Goal: Use online tool/utility: Utilize a website feature to perform a specific function

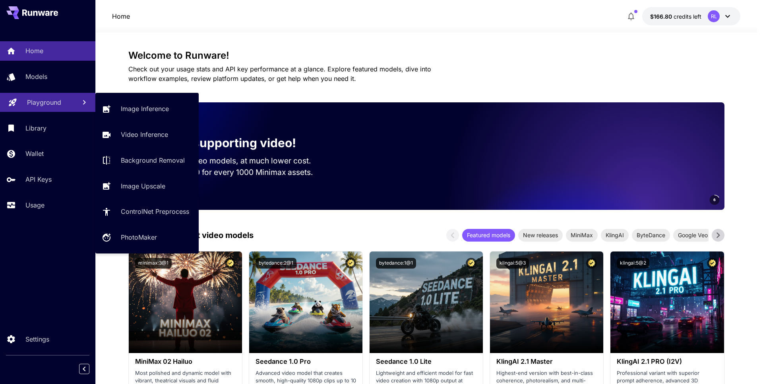
click at [47, 97] on link "Playground" at bounding box center [47, 102] width 95 height 19
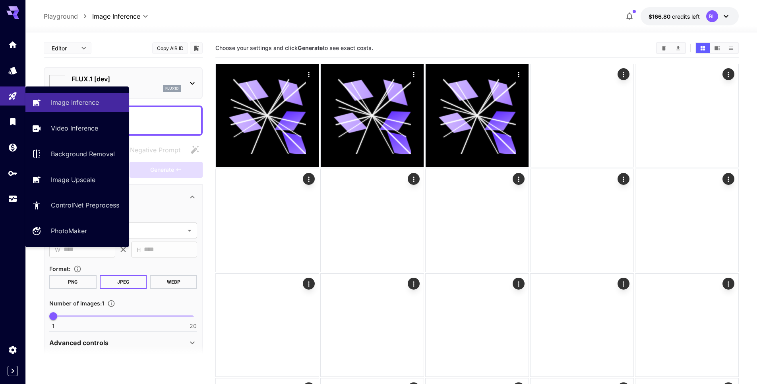
type input "**********"
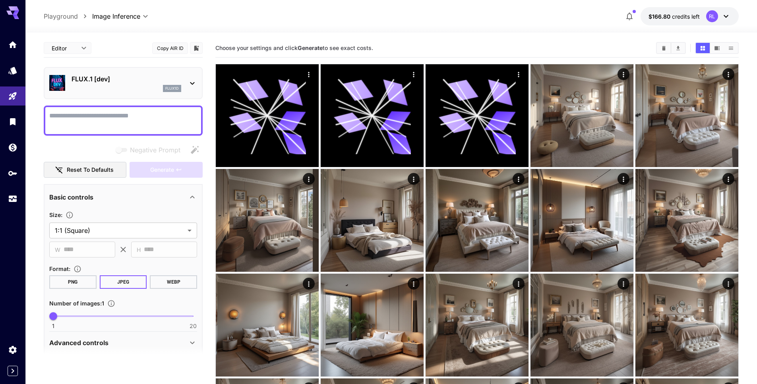
click at [126, 77] on p "FLUX.1 [dev]" at bounding box center [126, 79] width 110 height 10
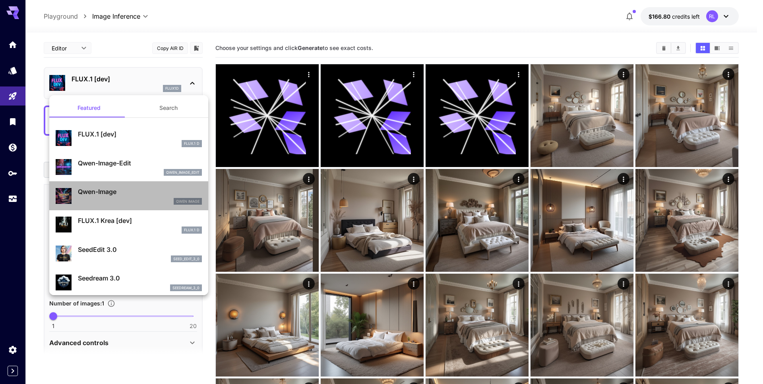
click at [143, 198] on div "Qwen Image" at bounding box center [140, 201] width 124 height 7
type input "**"
type input "***"
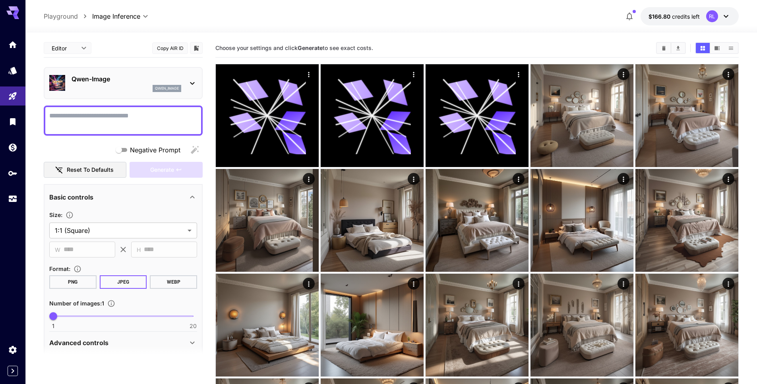
click at [122, 83] on p "Qwen-Image" at bounding box center [126, 79] width 110 height 10
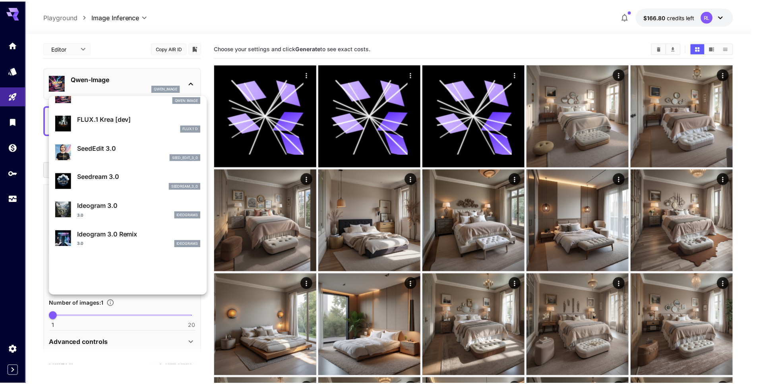
scroll to position [103, 0]
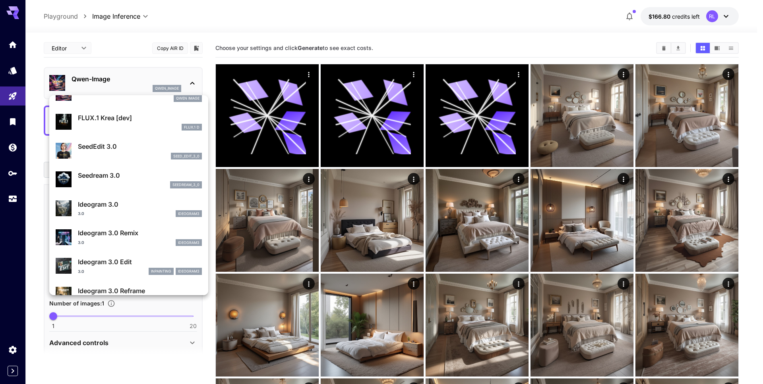
click at [17, 125] on div at bounding box center [381, 192] width 763 height 384
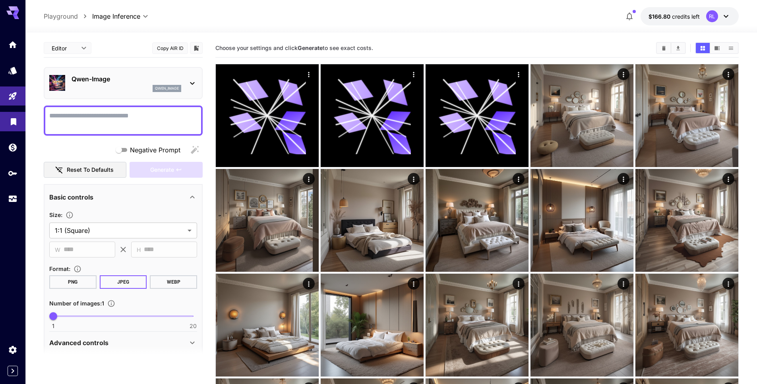
click at [12, 113] on link at bounding box center [12, 121] width 25 height 19
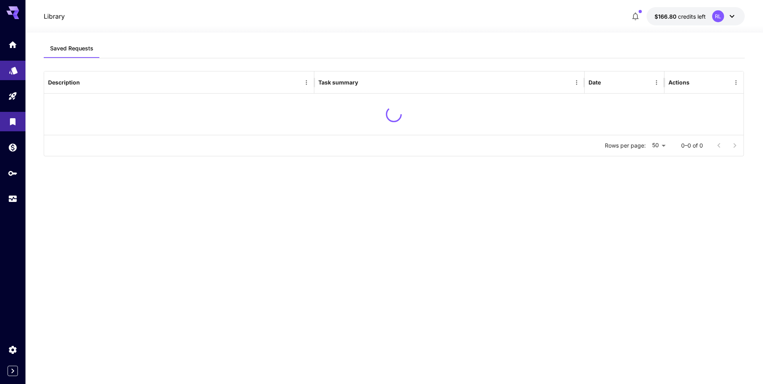
click at [18, 79] on link at bounding box center [12, 70] width 25 height 19
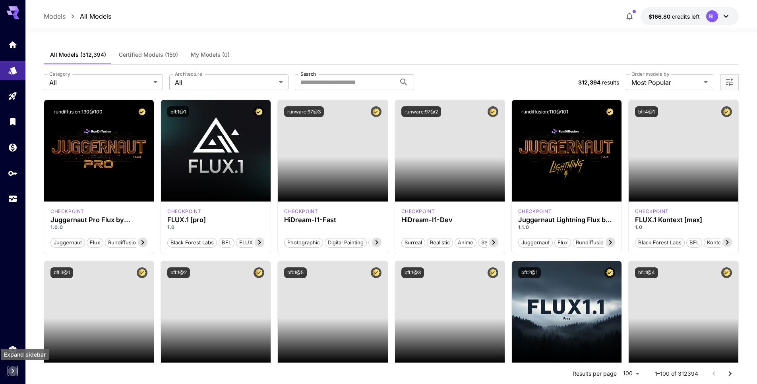
click at [16, 367] on icon "Expand sidebar" at bounding box center [13, 372] width 10 height 10
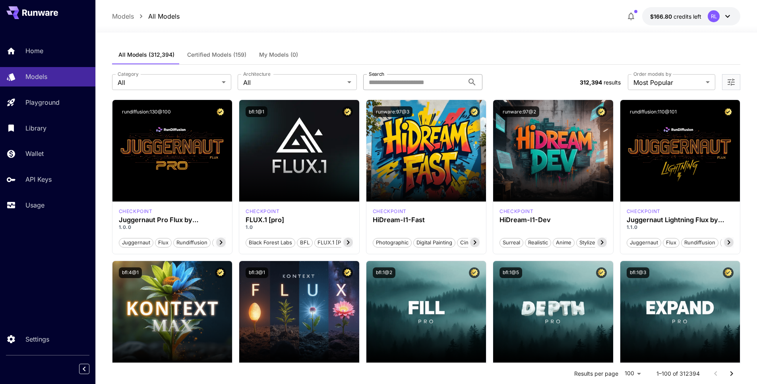
click at [413, 83] on input "Search" at bounding box center [413, 82] width 101 height 16
paste input "**********"
type input "**********"
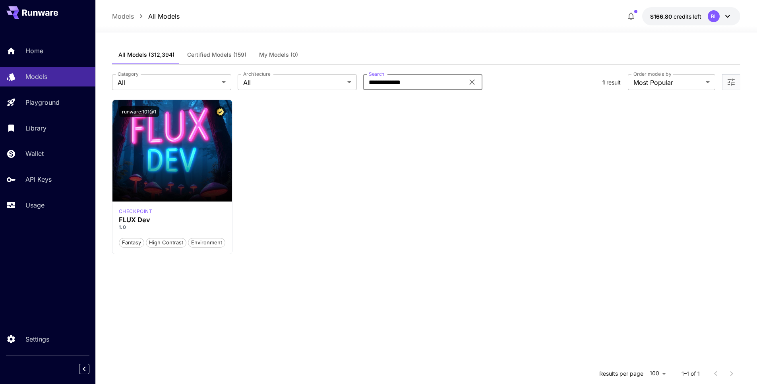
click at [422, 81] on input "**********" at bounding box center [413, 82] width 101 height 16
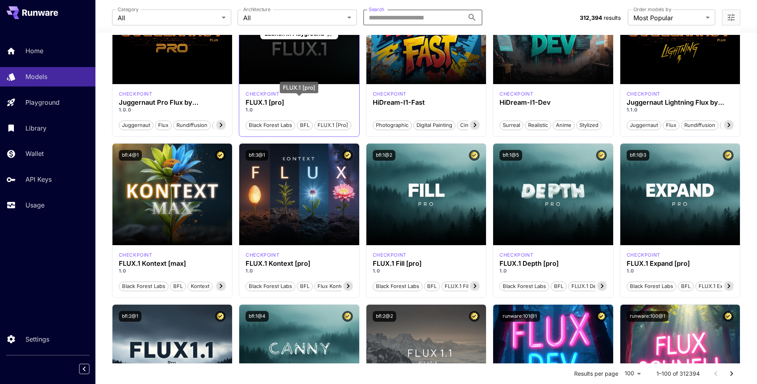
scroll to position [118, 0]
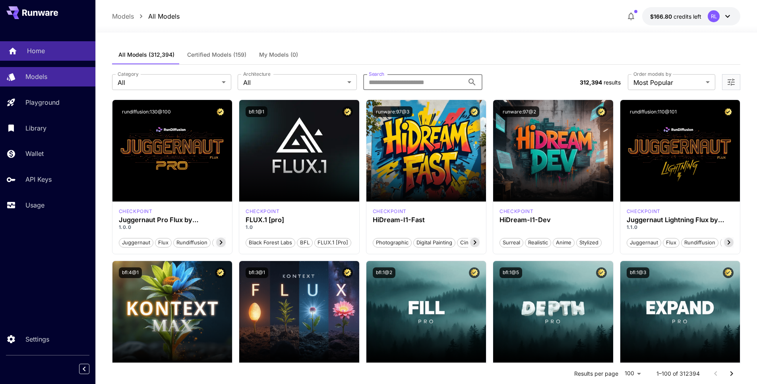
click at [46, 53] on div "Home" at bounding box center [58, 51] width 62 height 10
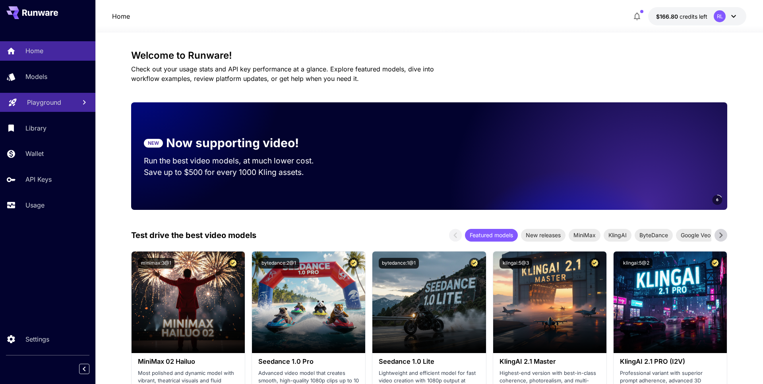
click at [53, 94] on link "Playground" at bounding box center [47, 102] width 95 height 19
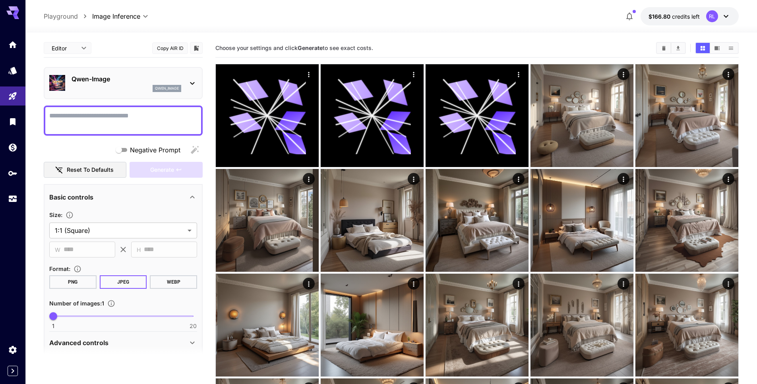
click at [97, 106] on div at bounding box center [123, 121] width 159 height 30
click at [107, 112] on textarea "Negative Prompt" at bounding box center [123, 120] width 148 height 19
paste textarea "**********"
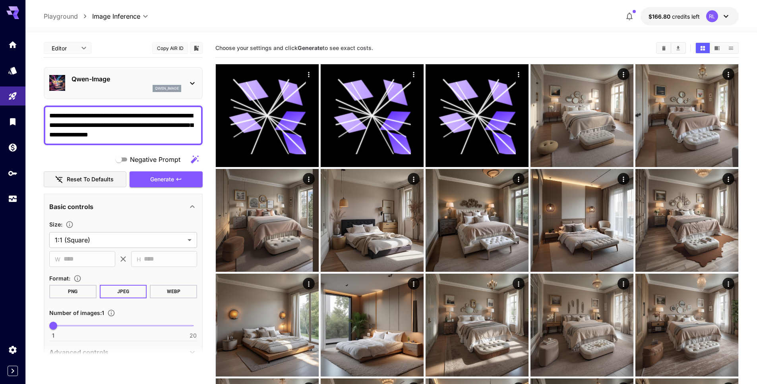
drag, startPoint x: 52, startPoint y: 117, endPoint x: 41, endPoint y: 116, distance: 10.8
click at [104, 124] on textarea "**********" at bounding box center [123, 125] width 148 height 29
type textarea "**********"
click at [182, 185] on button "Generate" at bounding box center [165, 180] width 73 height 16
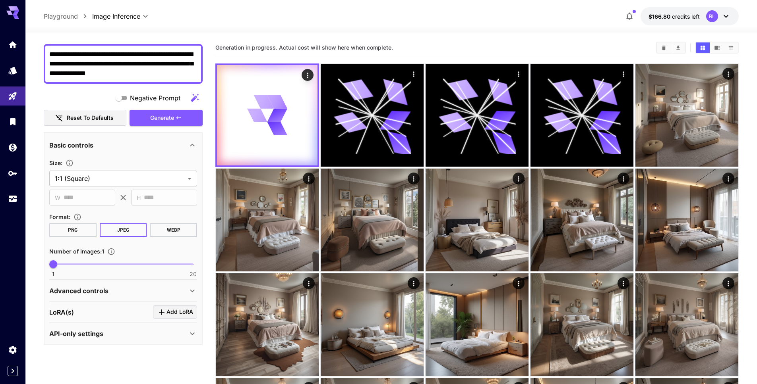
scroll to position [13, 0]
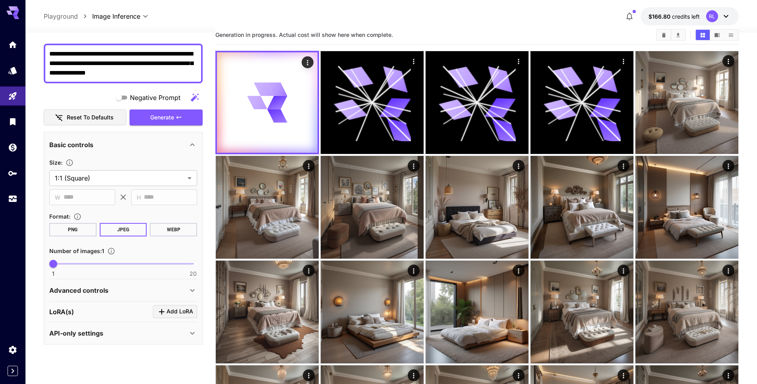
click at [106, 288] on p "Advanced controls" at bounding box center [78, 291] width 59 height 10
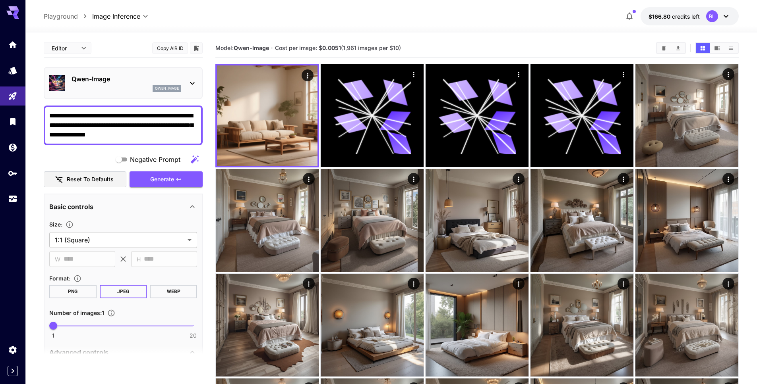
scroll to position [71, 0]
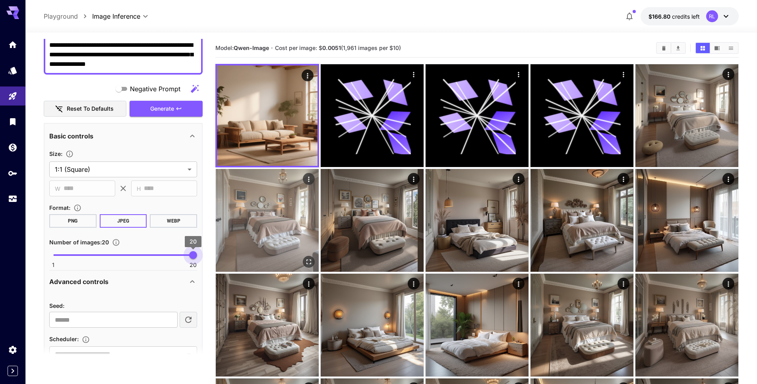
drag, startPoint x: 82, startPoint y: 256, endPoint x: 237, endPoint y: 253, distance: 155.3
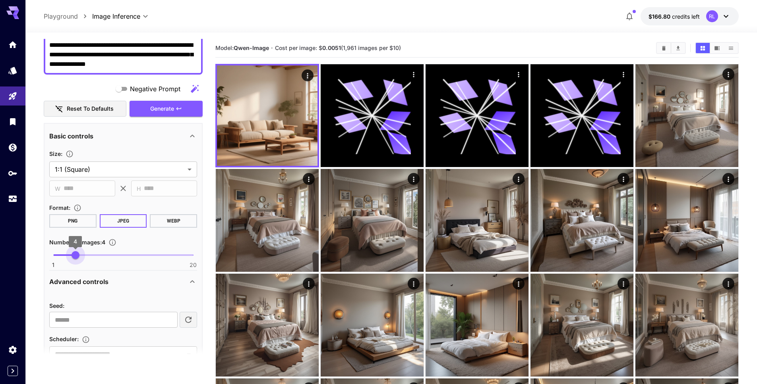
type input "*"
drag, startPoint x: 120, startPoint y: 255, endPoint x: 81, endPoint y: 257, distance: 39.3
click at [81, 257] on span "1 20 5" at bounding box center [123, 255] width 140 height 12
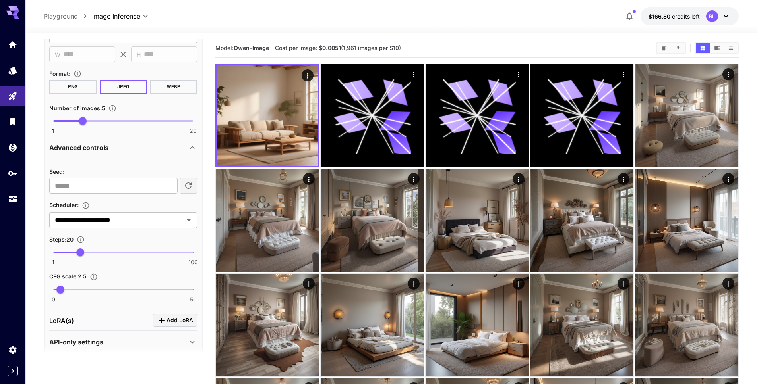
scroll to position [210, 0]
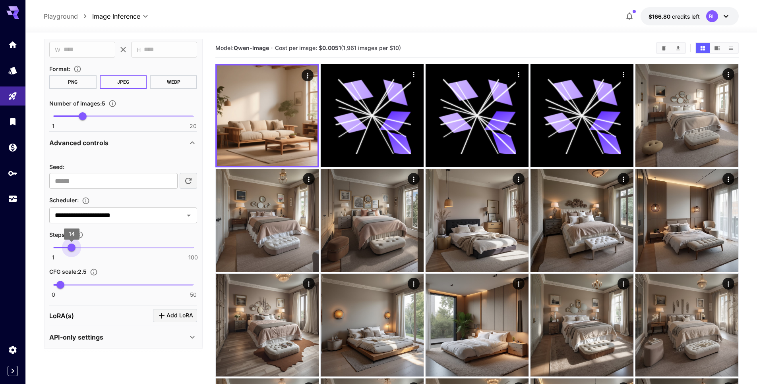
type input "**"
drag, startPoint x: 81, startPoint y: 249, endPoint x: 73, endPoint y: 248, distance: 8.8
click at [73, 248] on span "15" at bounding box center [73, 248] width 8 height 8
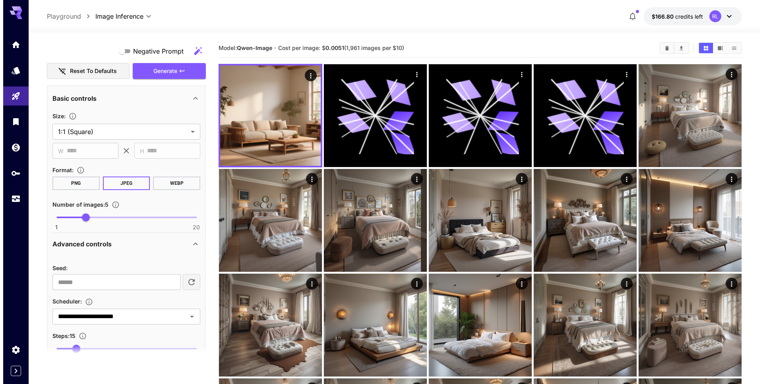
scroll to position [0, 0]
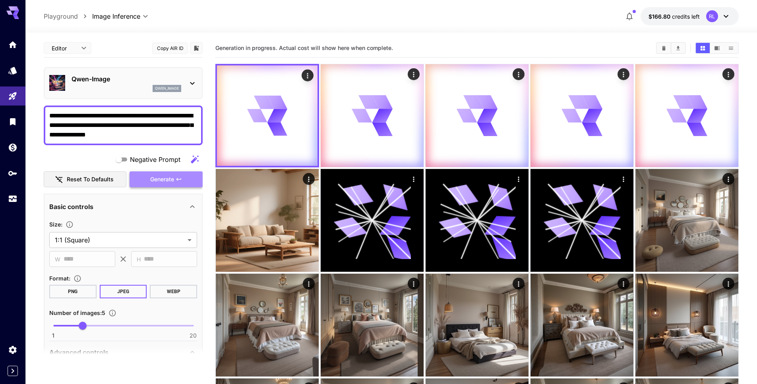
click at [146, 173] on button "Generate" at bounding box center [165, 180] width 73 height 16
click at [111, 83] on p "Qwen-Image" at bounding box center [126, 79] width 110 height 10
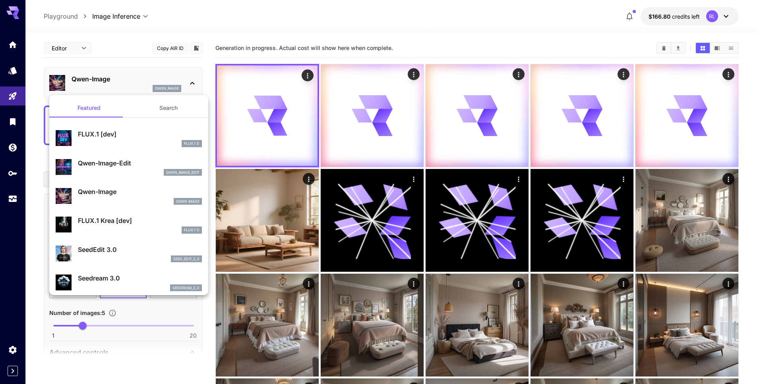
click at [139, 220] on p "FLUX.1 Krea [dev]" at bounding box center [140, 221] width 124 height 10
type input "**"
type input "***"
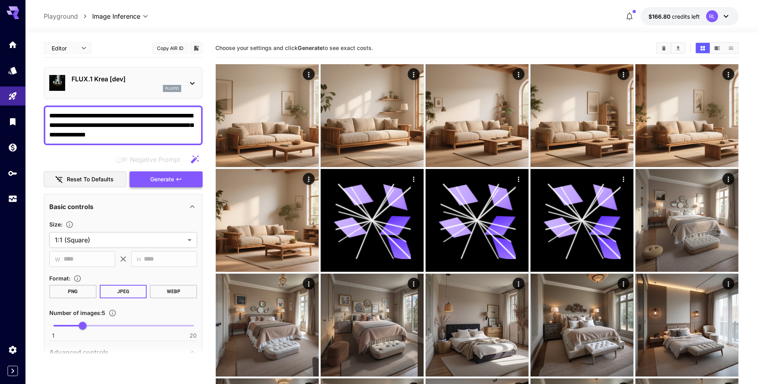
click at [161, 181] on span "Generate" at bounding box center [162, 180] width 24 height 10
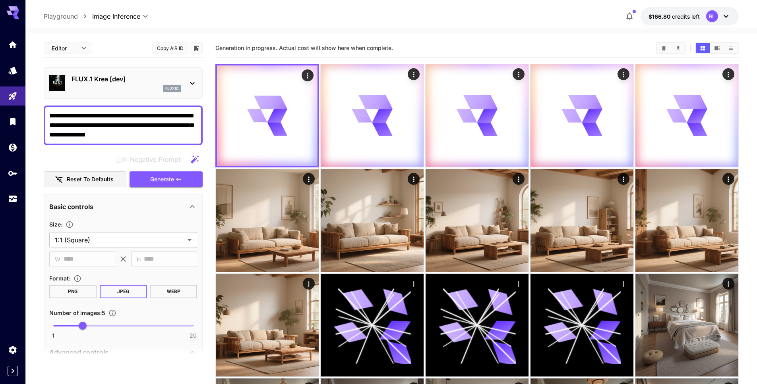
click at [116, 83] on p "FLUX.1 Krea [dev]" at bounding box center [126, 79] width 110 height 10
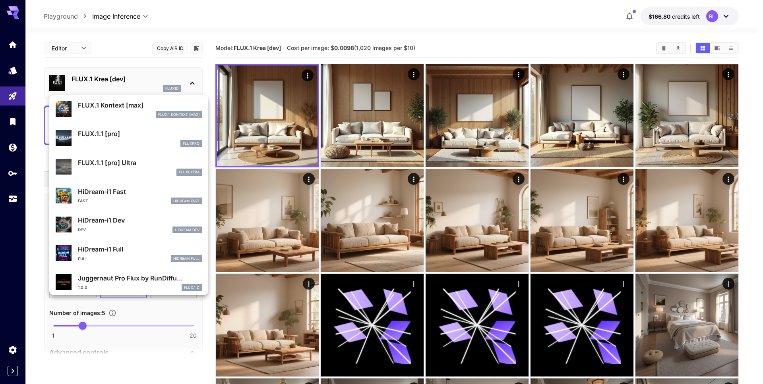
scroll to position [515, 0]
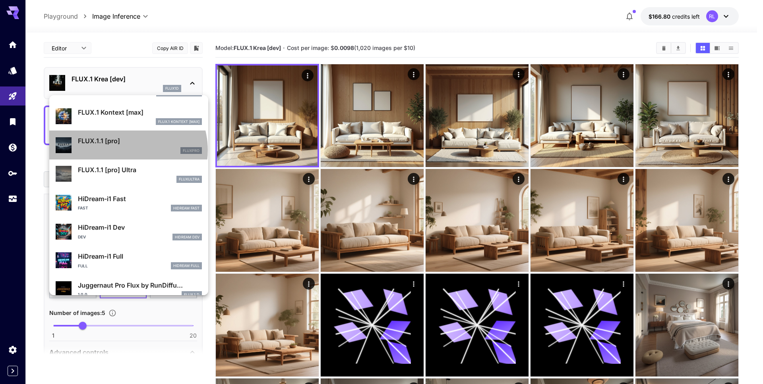
click at [127, 150] on div "fluxpro" at bounding box center [140, 150] width 124 height 7
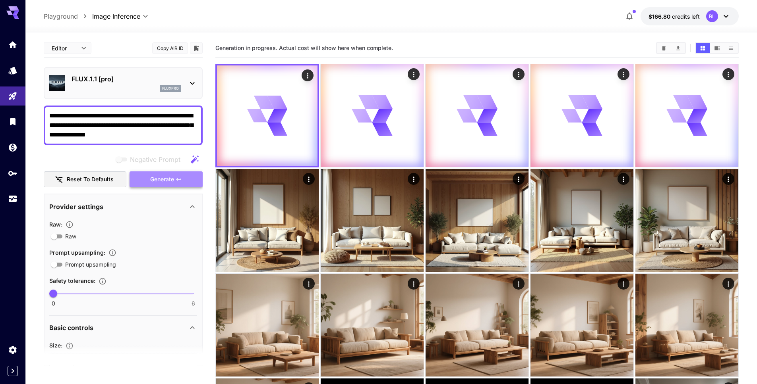
click at [158, 181] on span "Generate" at bounding box center [162, 180] width 24 height 10
click at [114, 75] on p "FLUX.1.1 [pro]" at bounding box center [126, 79] width 110 height 10
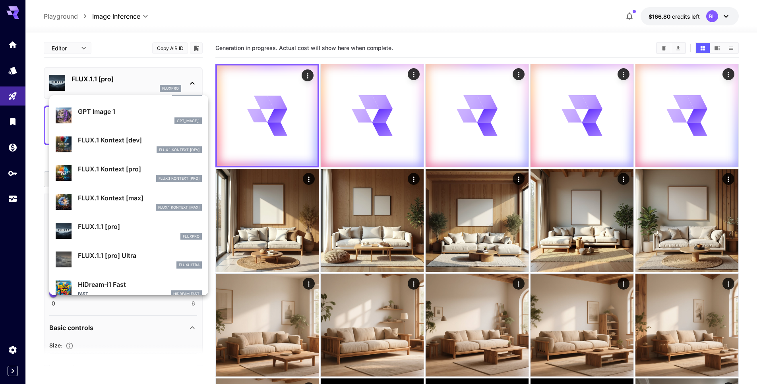
scroll to position [454, 0]
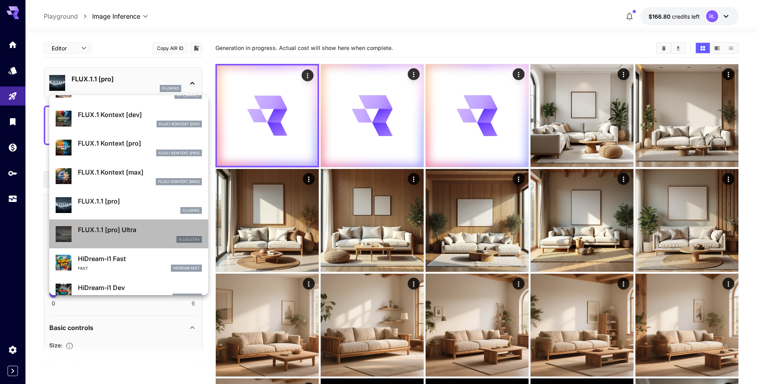
click at [158, 236] on div "fluxultra" at bounding box center [140, 239] width 124 height 7
type input "**********"
type input "****"
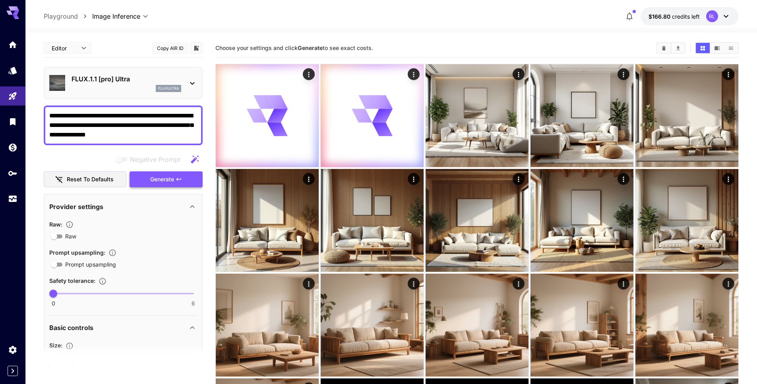
click at [164, 182] on span "Generate" at bounding box center [162, 180] width 24 height 10
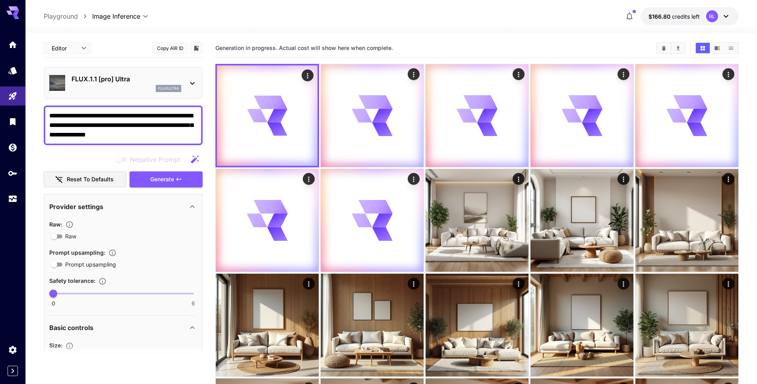
click at [126, 88] on div "fluxultra" at bounding box center [126, 88] width 110 height 7
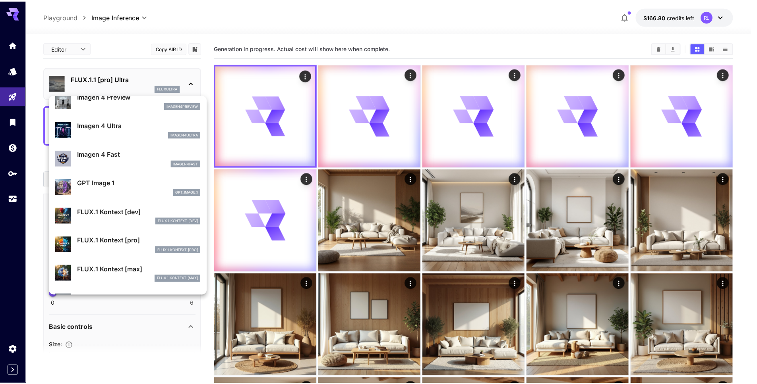
scroll to position [349, 0]
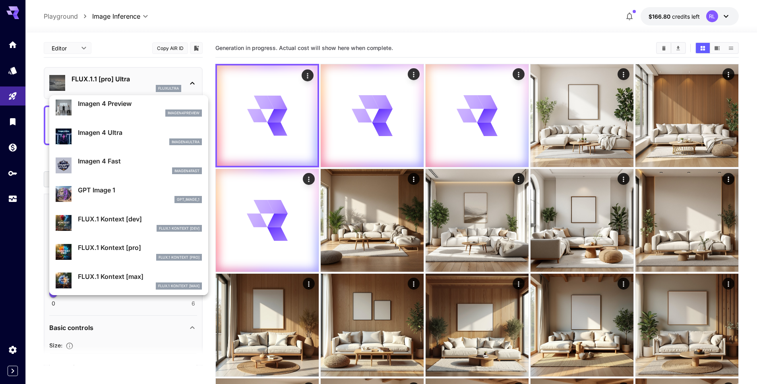
click at [140, 79] on div at bounding box center [381, 192] width 763 height 384
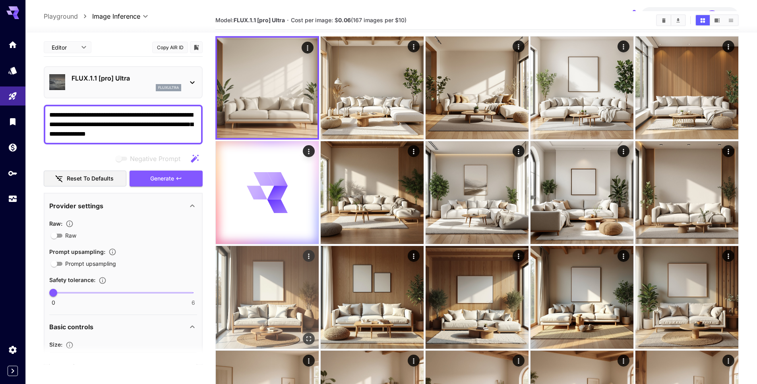
scroll to position [28, 0]
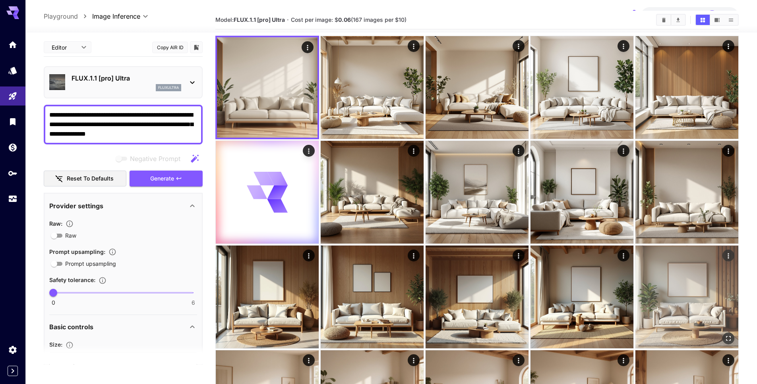
click at [688, 297] on img at bounding box center [686, 297] width 103 height 103
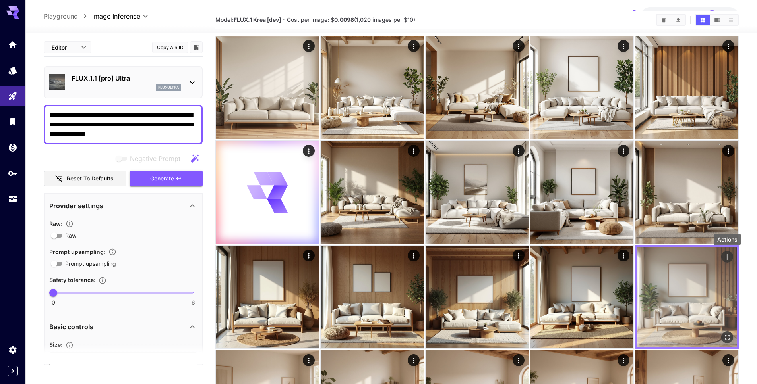
click at [727, 260] on icon "Actions" at bounding box center [727, 257] width 8 height 8
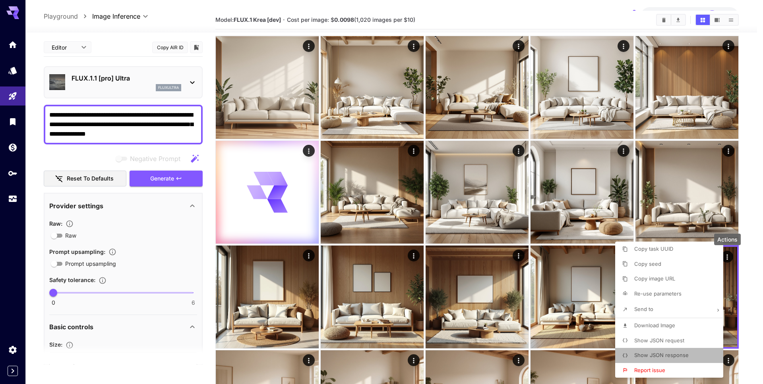
click at [701, 359] on li "Show JSON response" at bounding box center [671, 355] width 113 height 15
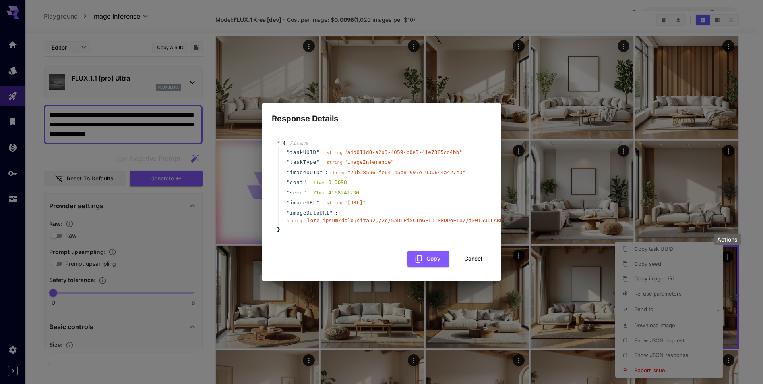
click at [480, 266] on button "Cancel" at bounding box center [473, 259] width 36 height 16
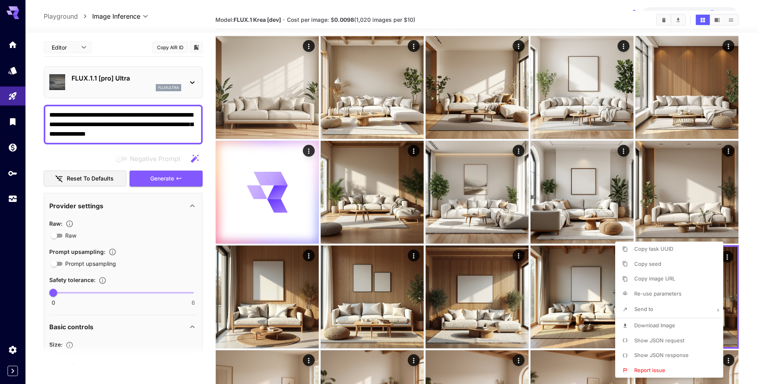
click at [726, 154] on div at bounding box center [381, 192] width 763 height 384
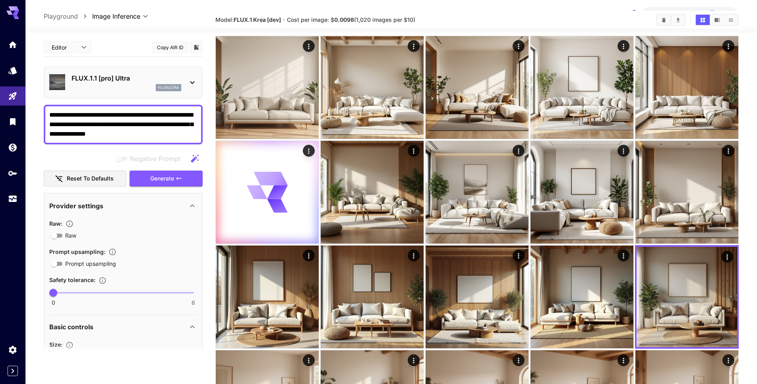
click at [730, 151] on icon "Actions" at bounding box center [728, 151] width 8 height 8
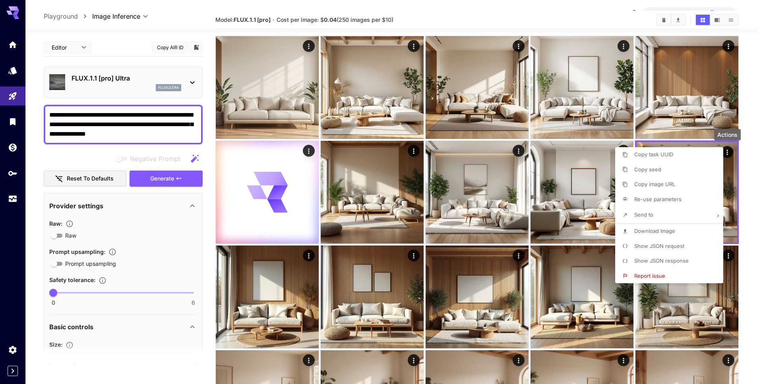
click at [675, 259] on span "Show JSON response" at bounding box center [661, 261] width 54 height 6
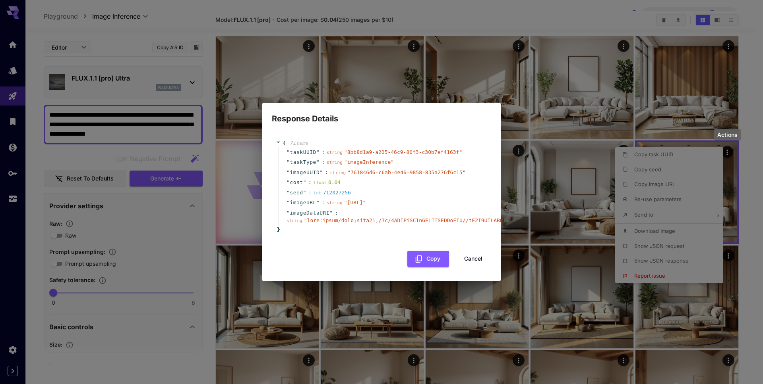
click at [484, 266] on button "Cancel" at bounding box center [473, 259] width 36 height 16
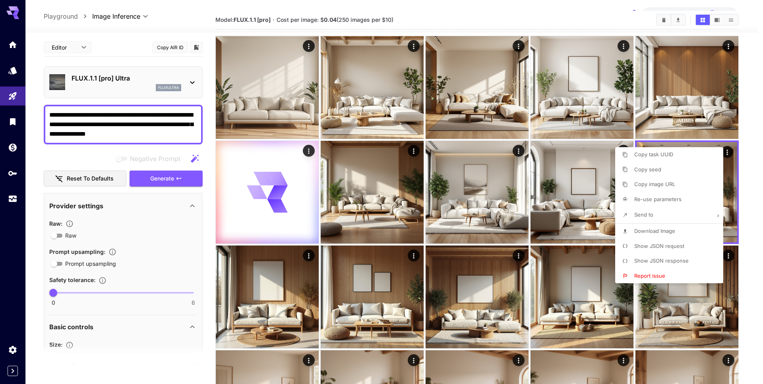
click at [729, 255] on div at bounding box center [381, 192] width 763 height 384
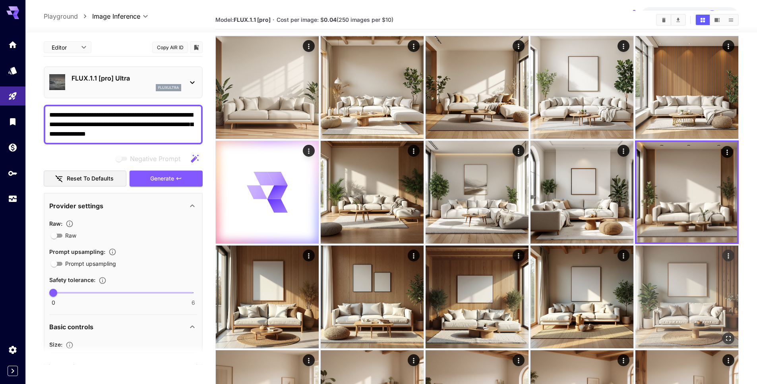
click at [723, 257] on button "Actions" at bounding box center [728, 256] width 12 height 12
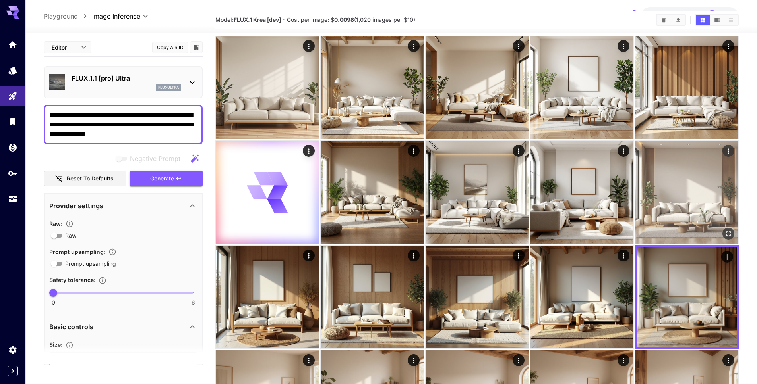
click at [682, 193] on img at bounding box center [686, 192] width 103 height 103
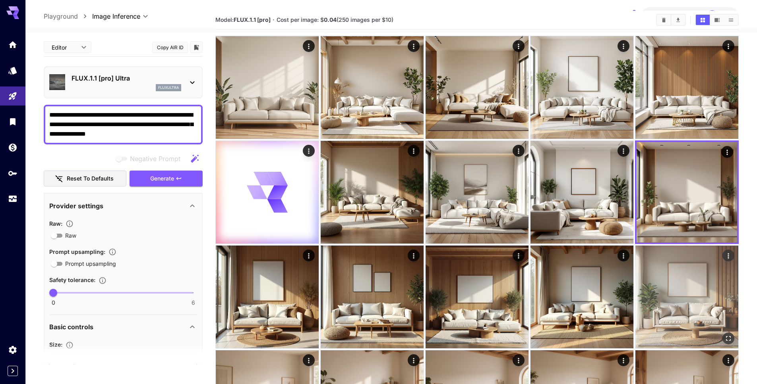
click at [681, 266] on img at bounding box center [686, 297] width 103 height 103
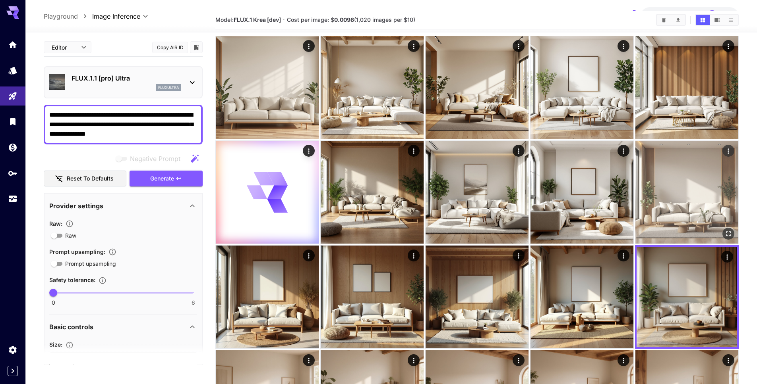
click at [688, 204] on img at bounding box center [686, 192] width 103 height 103
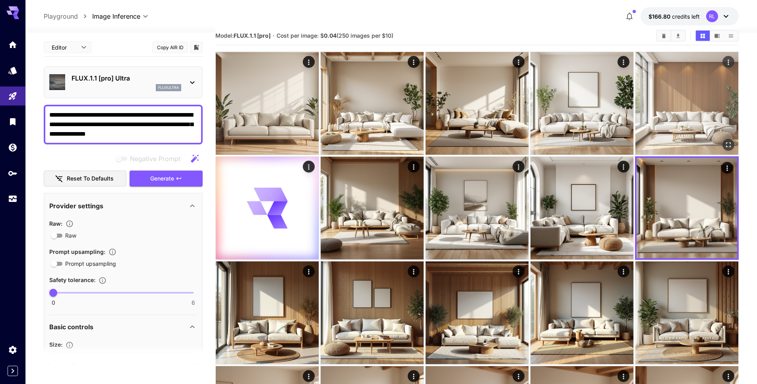
scroll to position [0, 0]
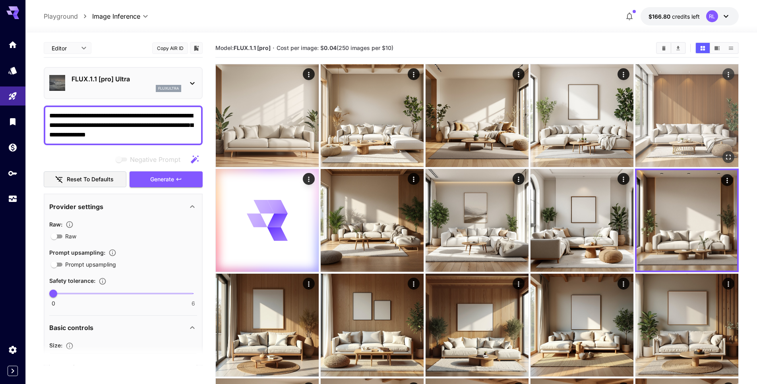
click at [689, 112] on img at bounding box center [686, 115] width 103 height 103
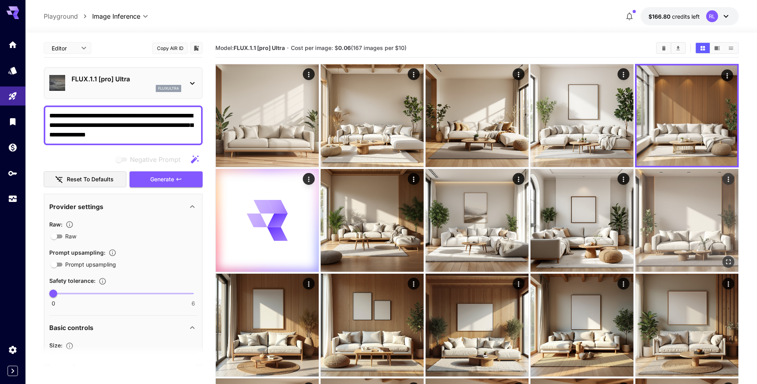
click at [672, 256] on img at bounding box center [686, 220] width 103 height 103
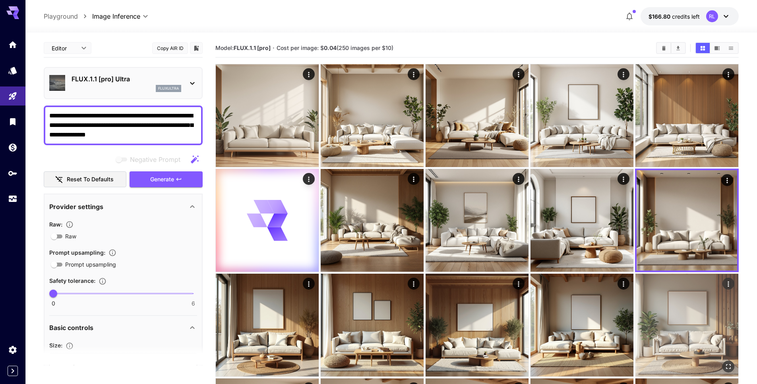
click at [664, 314] on img at bounding box center [686, 325] width 103 height 103
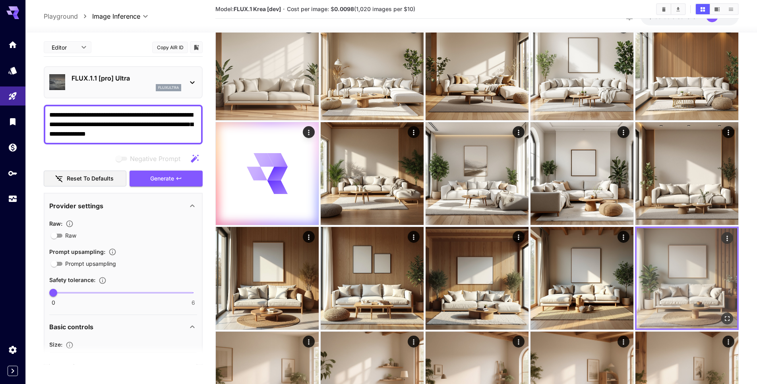
scroll to position [60, 0]
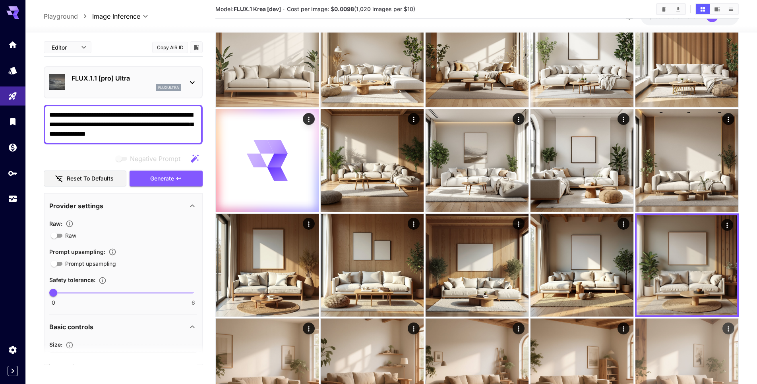
click at [670, 328] on img at bounding box center [686, 370] width 103 height 103
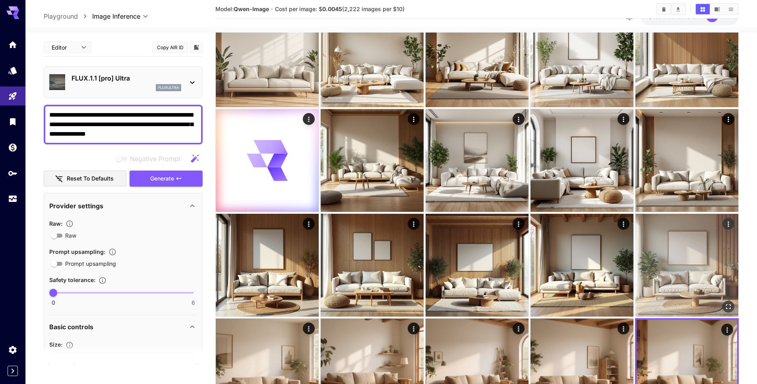
click at [670, 289] on img at bounding box center [686, 265] width 103 height 103
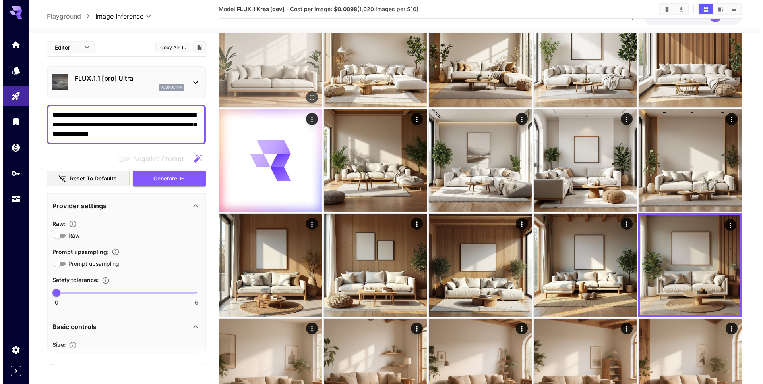
scroll to position [0, 0]
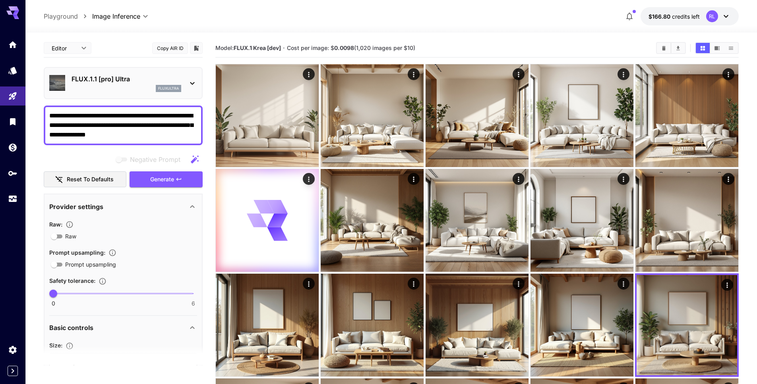
click at [75, 71] on div "FLUX.1.1 [pro] Ultra fluxultra" at bounding box center [123, 83] width 148 height 24
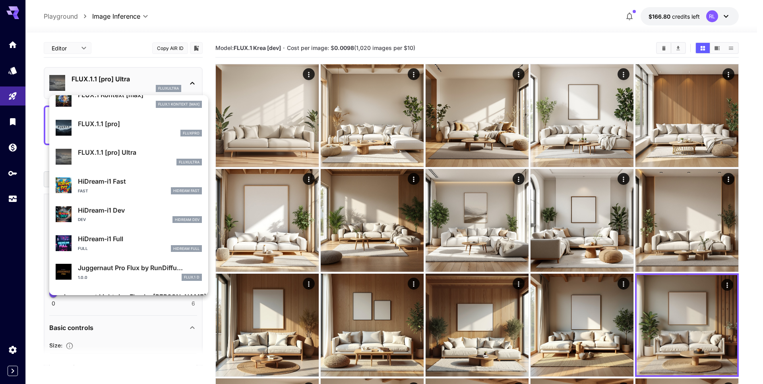
scroll to position [556, 0]
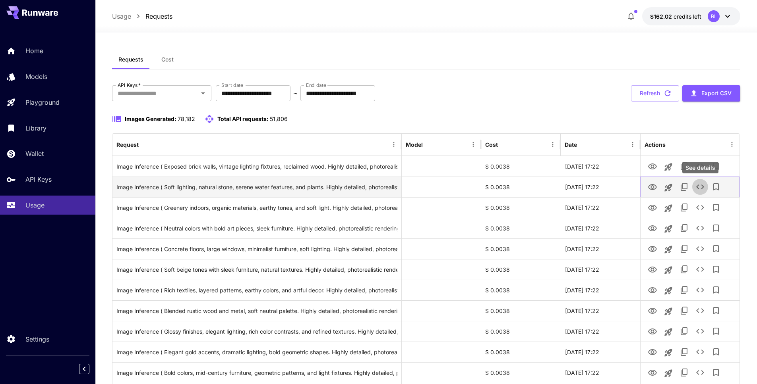
click at [703, 187] on icon "See details" at bounding box center [700, 187] width 8 height 5
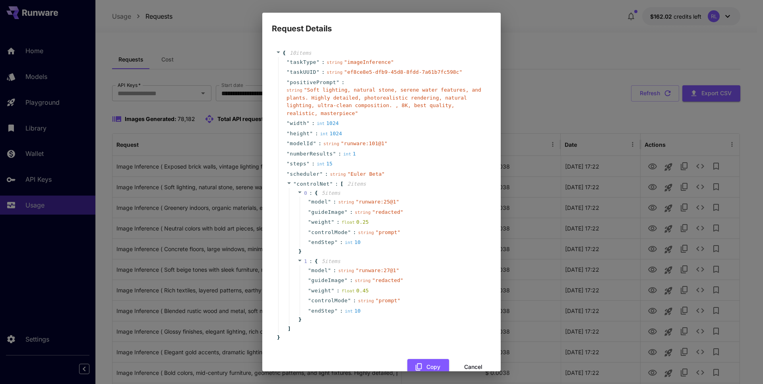
scroll to position [18, 0]
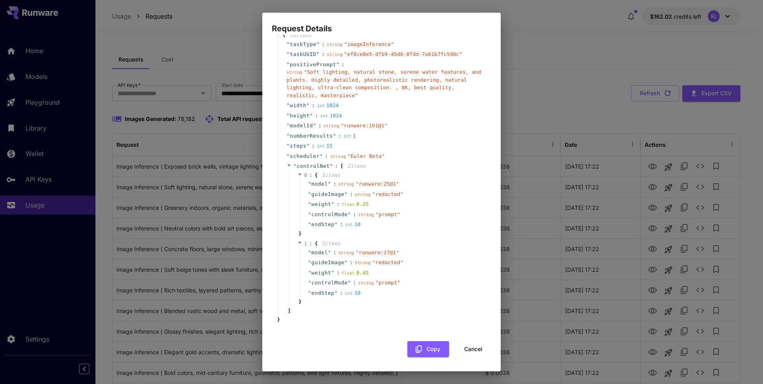
click at [324, 244] on span "5 item s" at bounding box center [330, 244] width 19 height 6
click at [307, 243] on span "1" at bounding box center [305, 244] width 3 height 6
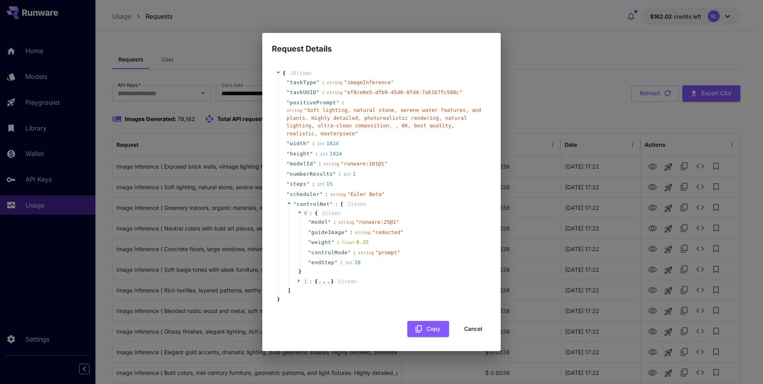
scroll to position [0, 0]
click at [304, 280] on span "1" at bounding box center [305, 282] width 3 height 6
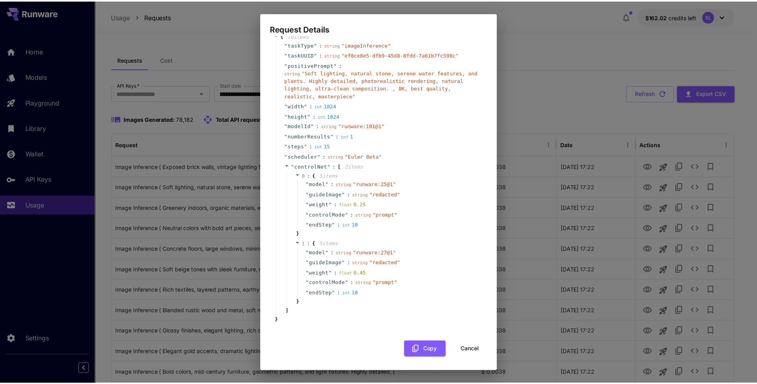
scroll to position [18, 0]
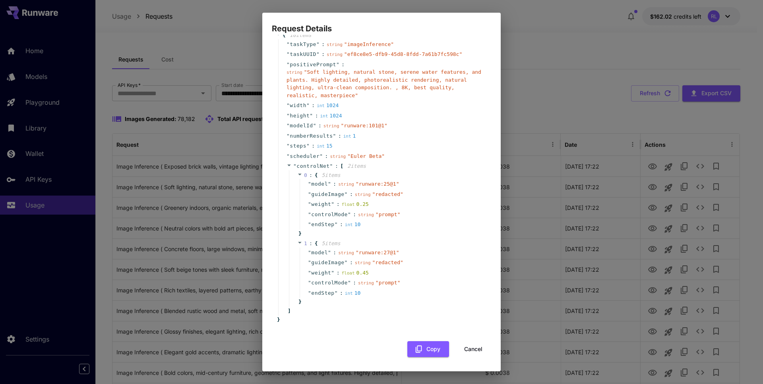
click at [470, 350] on button "Cancel" at bounding box center [473, 350] width 36 height 16
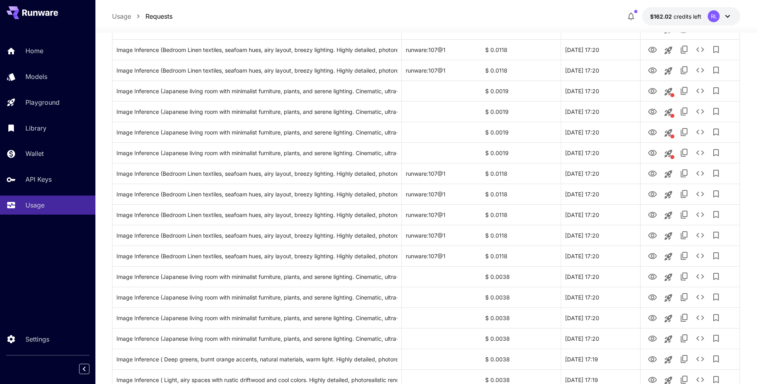
scroll to position [849, 0]
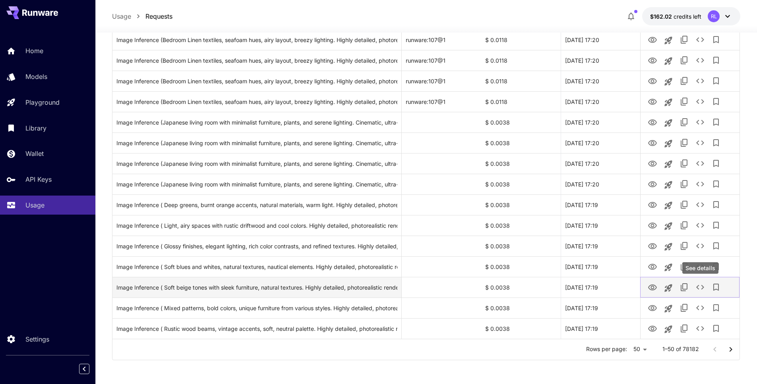
click at [696, 291] on icon "See details" at bounding box center [700, 288] width 10 height 10
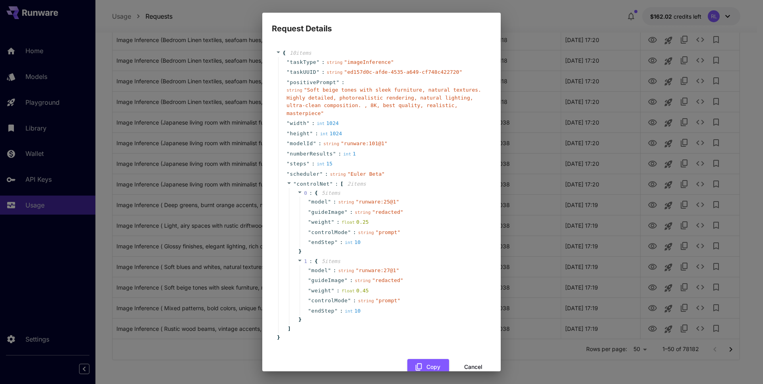
click at [464, 361] on button "Cancel" at bounding box center [473, 367] width 36 height 16
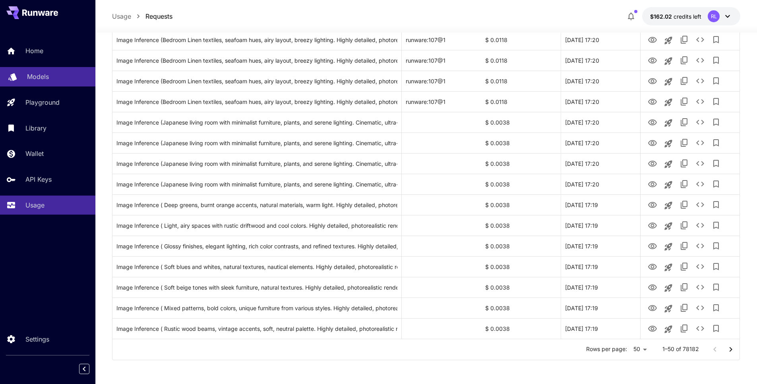
click at [63, 77] on div "Models" at bounding box center [58, 77] width 62 height 10
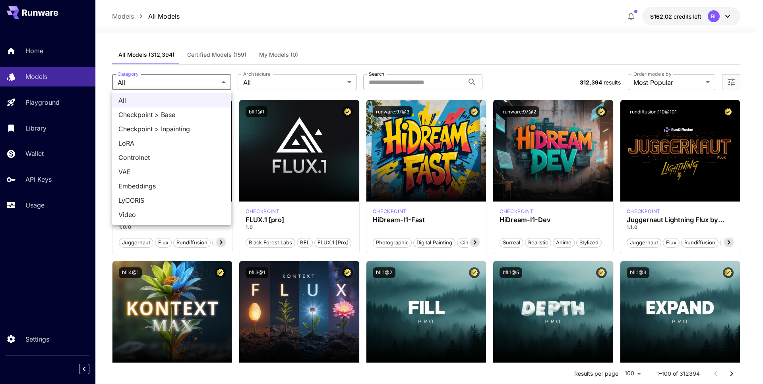
click at [164, 139] on span "LoRA" at bounding box center [171, 144] width 106 height 10
type input "****"
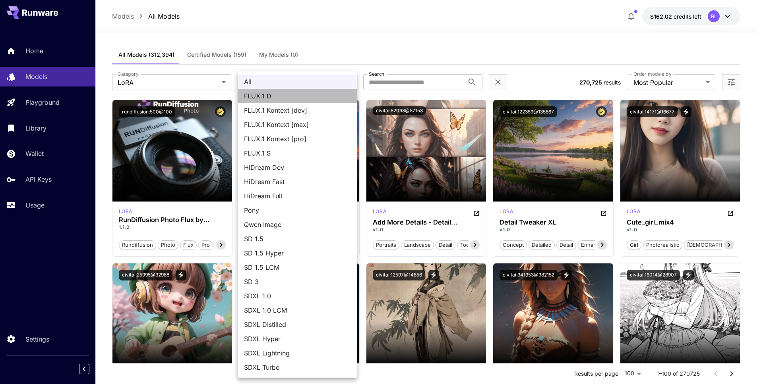
click at [293, 97] on span "FLUX.1 D" at bounding box center [297, 96] width 106 height 10
type input "******"
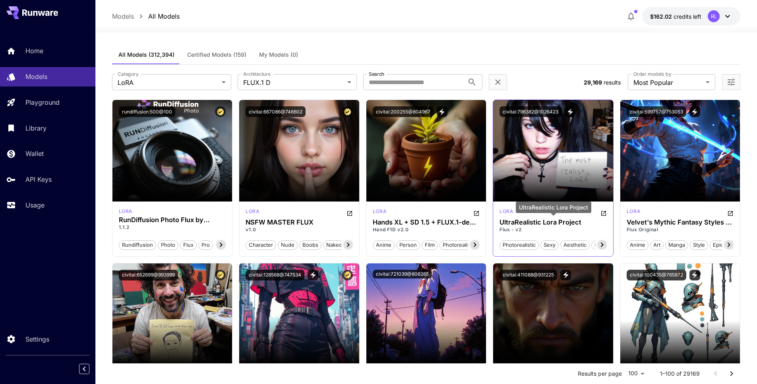
click at [514, 221] on h3 "UltraRealistic Lora Project" at bounding box center [552, 223] width 107 height 8
copy h3 "UltraRealistic"
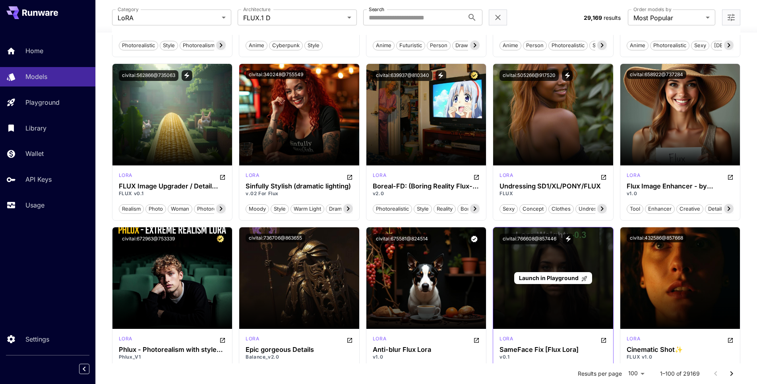
scroll to position [367, 0]
